Goal: Information Seeking & Learning: Learn about a topic

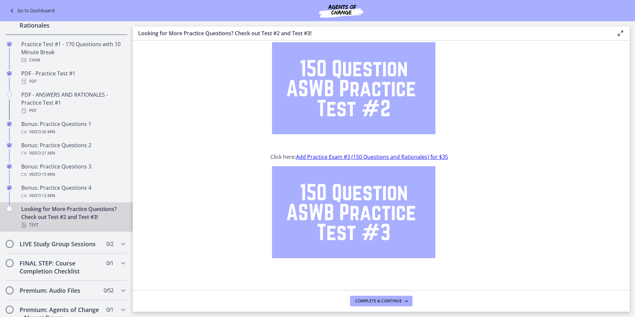
scroll to position [365, 0]
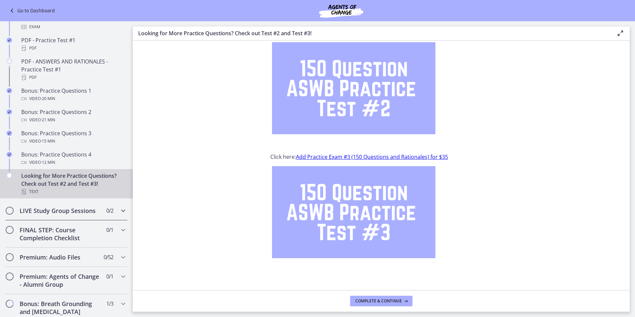
click at [106, 215] on span "0 / 2 Completed" at bounding box center [109, 211] width 7 height 8
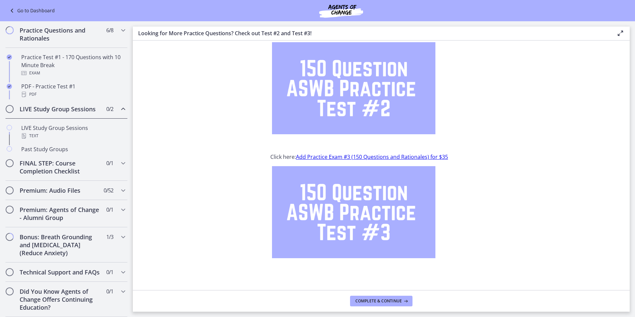
scroll to position [297, 0]
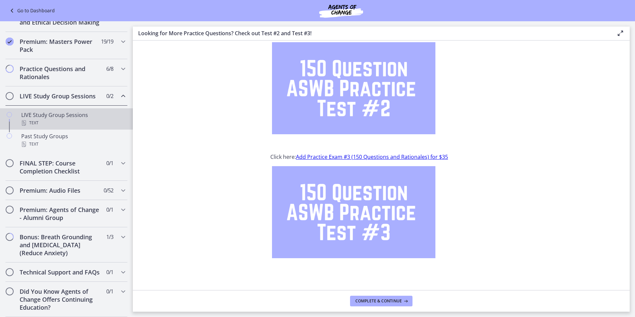
click at [83, 119] on div "Text" at bounding box center [73, 123] width 104 height 8
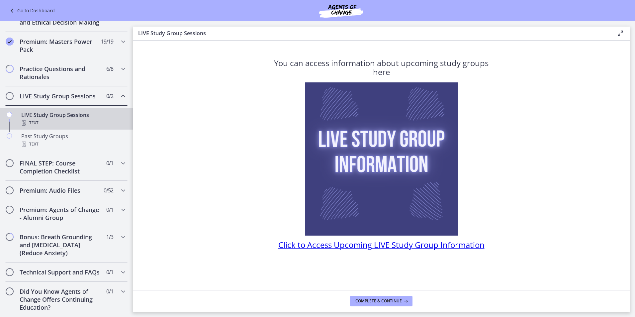
click at [348, 246] on span "Click to Access Upcoming LIVE Study Group Information" at bounding box center [381, 244] width 206 height 11
click at [106, 65] on span "6 / 8 Completed" at bounding box center [109, 69] width 7 height 8
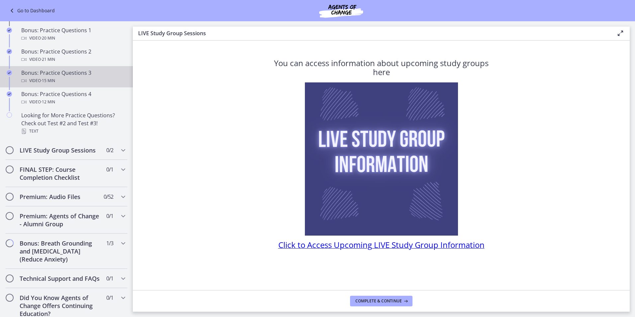
scroll to position [430, 0]
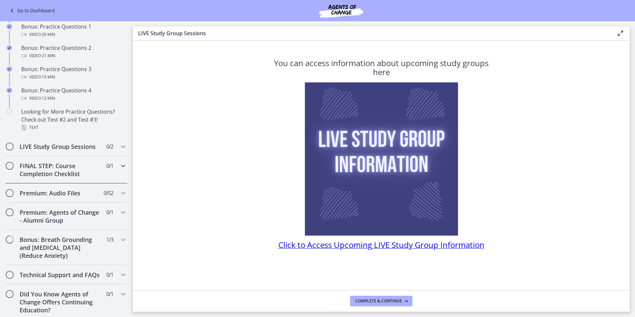
click at [110, 179] on div "FINAL STEP: Course Completion Checklist 0 / 1 Completed" at bounding box center [66, 169] width 122 height 27
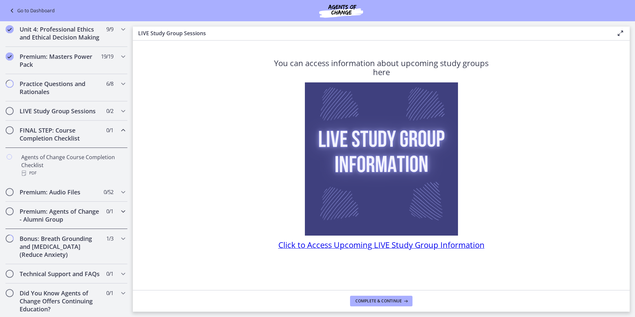
scroll to position [250, 0]
